Goal: Information Seeking & Learning: Learn about a topic

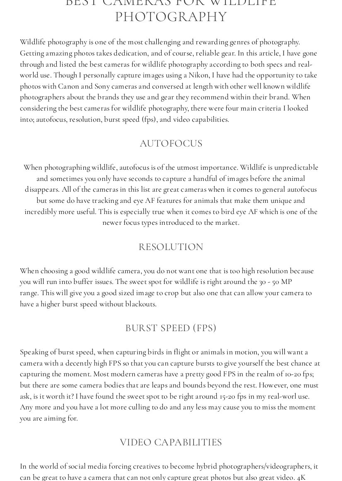
click at [256, 410] on p "Speaking of burst speed, when capturing birds in flight or animals in motion, y…" at bounding box center [171, 385] width 302 height 77
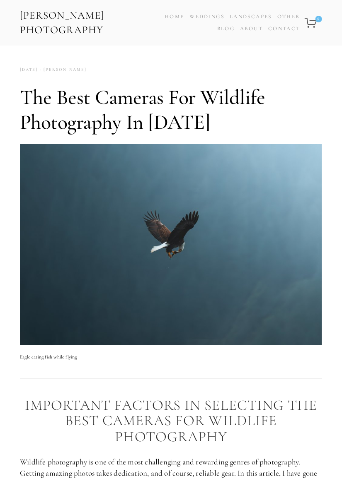
click at [302, 19] on div "Home Weddings Information & Pricing Wedding Portfolio Landscapes Landscape Prin…" at bounding box center [222, 23] width 161 height 24
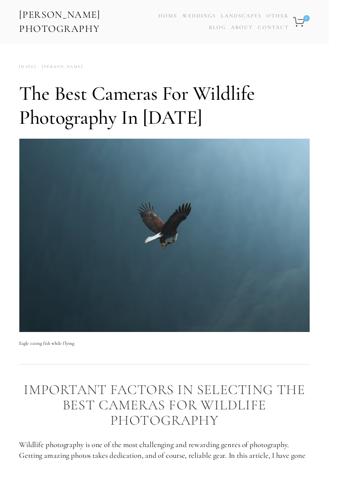
click at [303, 16] on div "Home Weddings Information & Pricing Wedding Portfolio Landscapes Landscape Prin…" at bounding box center [222, 23] width 161 height 24
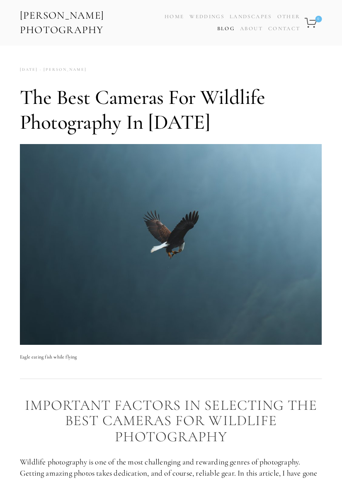
click at [230, 29] on link "Blog" at bounding box center [225, 29] width 17 height 12
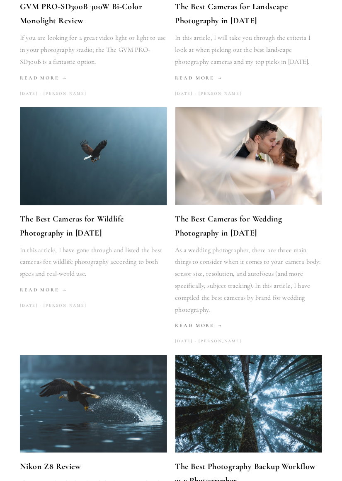
scroll to position [725, 0]
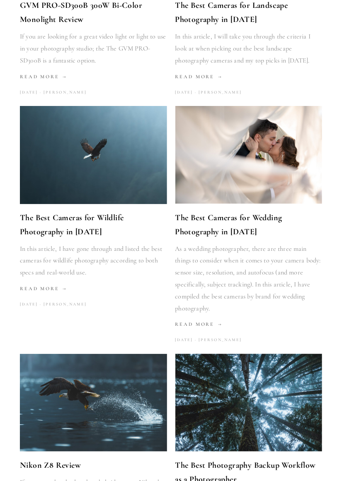
click at [72, 221] on link "The Best Cameras for Wildlife Photography in 2025" at bounding box center [93, 225] width 147 height 28
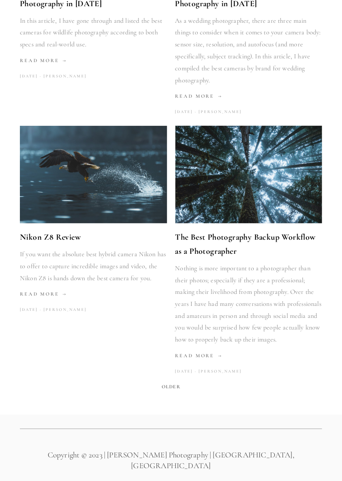
scroll to position [956, 0]
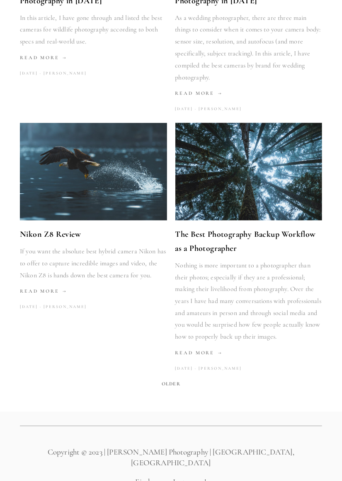
click at [177, 384] on span "Older" at bounding box center [170, 385] width 25 height 12
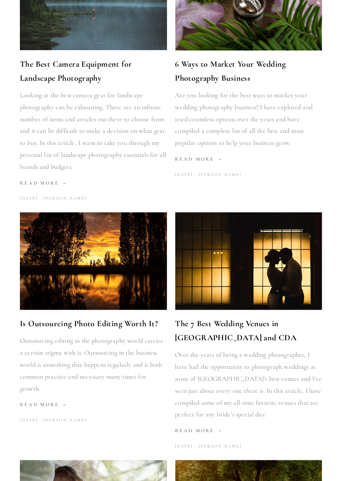
scroll to position [689, 0]
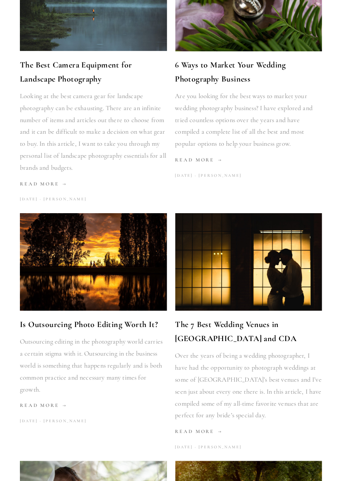
click at [83, 64] on link "The Best Camera Equipment for Landscape Photography" at bounding box center [93, 72] width 147 height 28
